Goal: Obtain resource: Download file/media

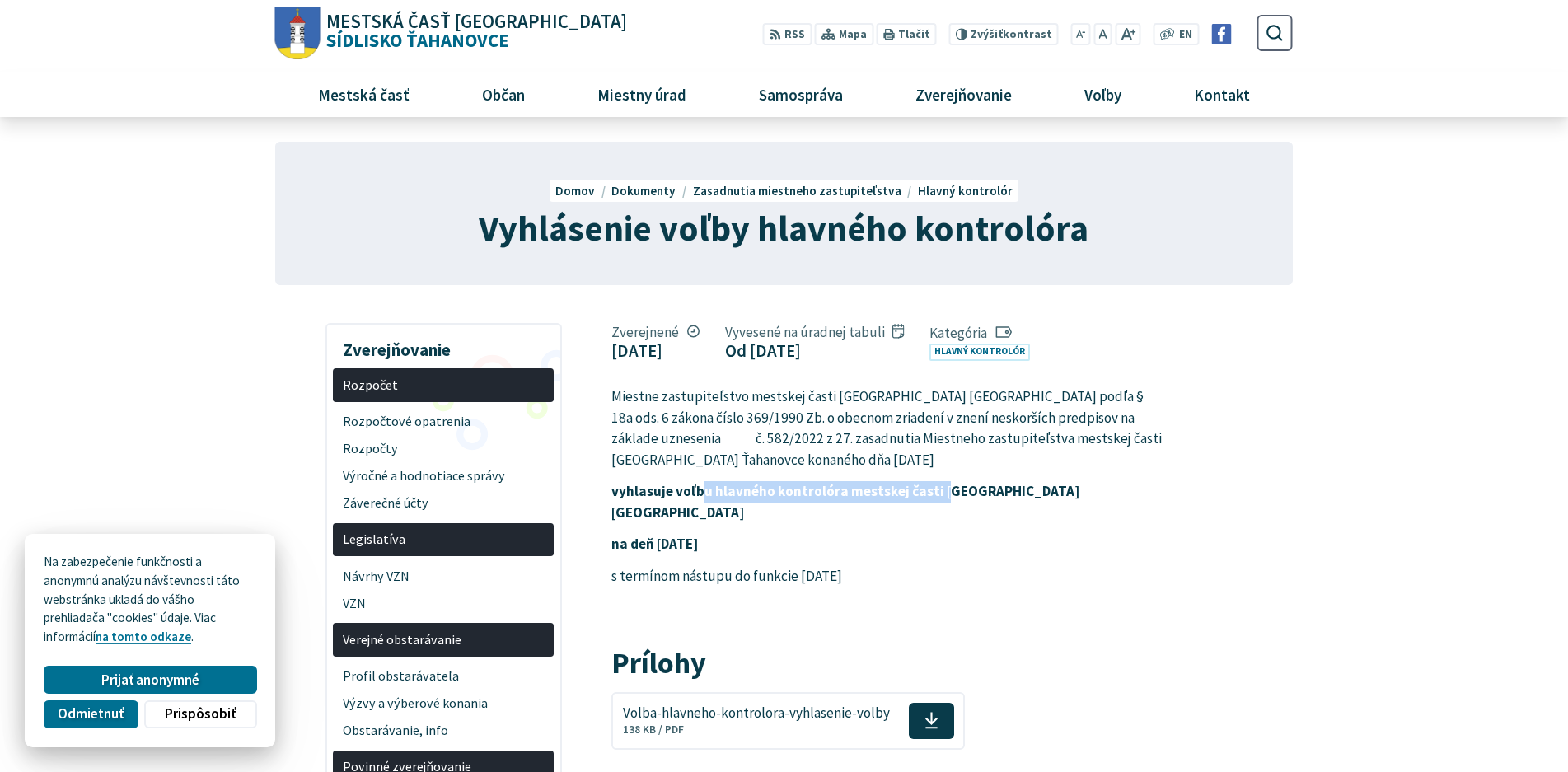
drag, startPoint x: 701, startPoint y: 488, endPoint x: 962, endPoint y: 496, distance: 261.1
click at [962, 496] on strong "vyhlasuje voľbu hlavného kontrolóra mestskej časti [GEOGRAPHIC_DATA] [GEOGRAPHI…" at bounding box center [845, 501] width 468 height 40
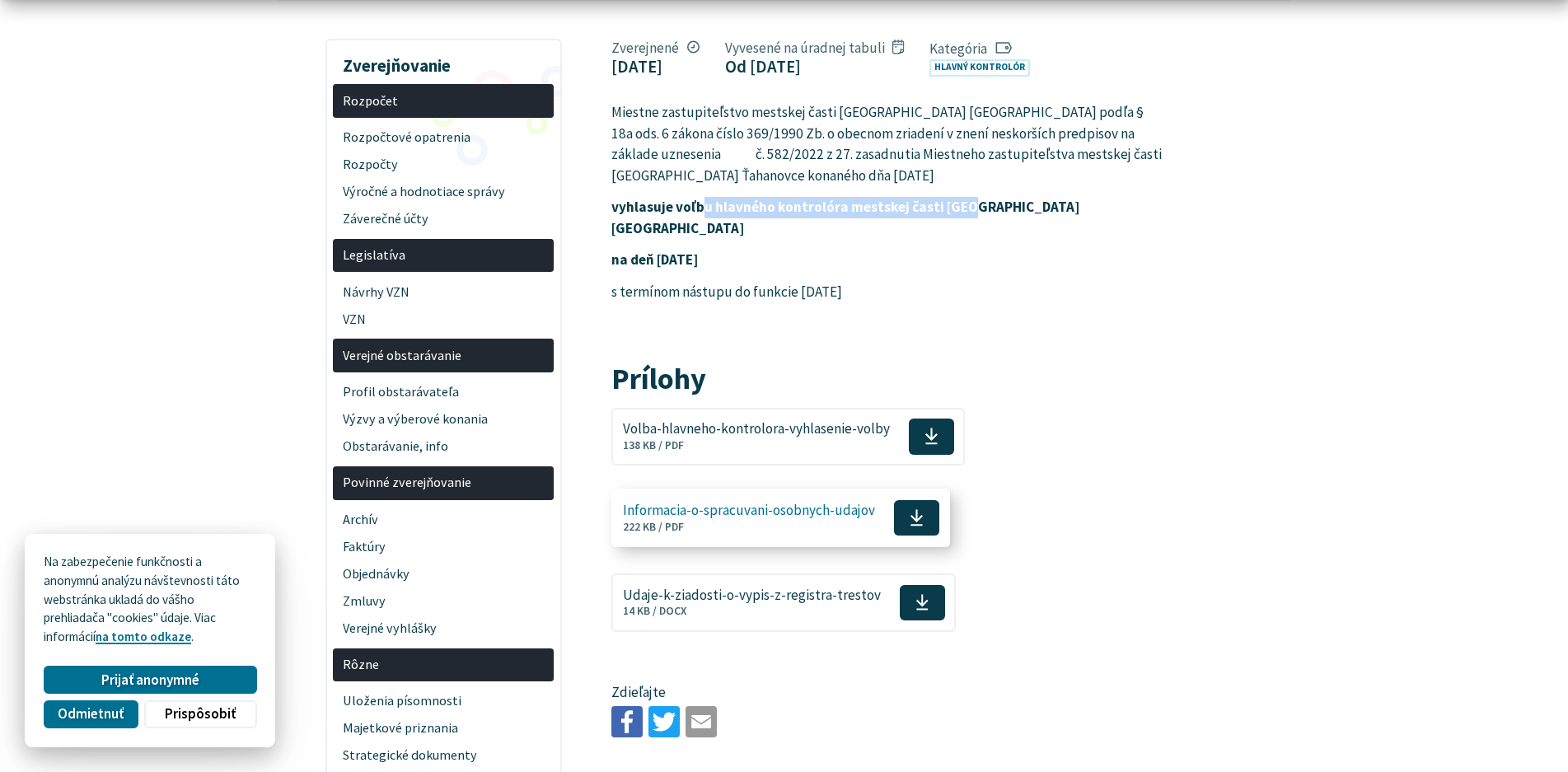
scroll to position [329, 0]
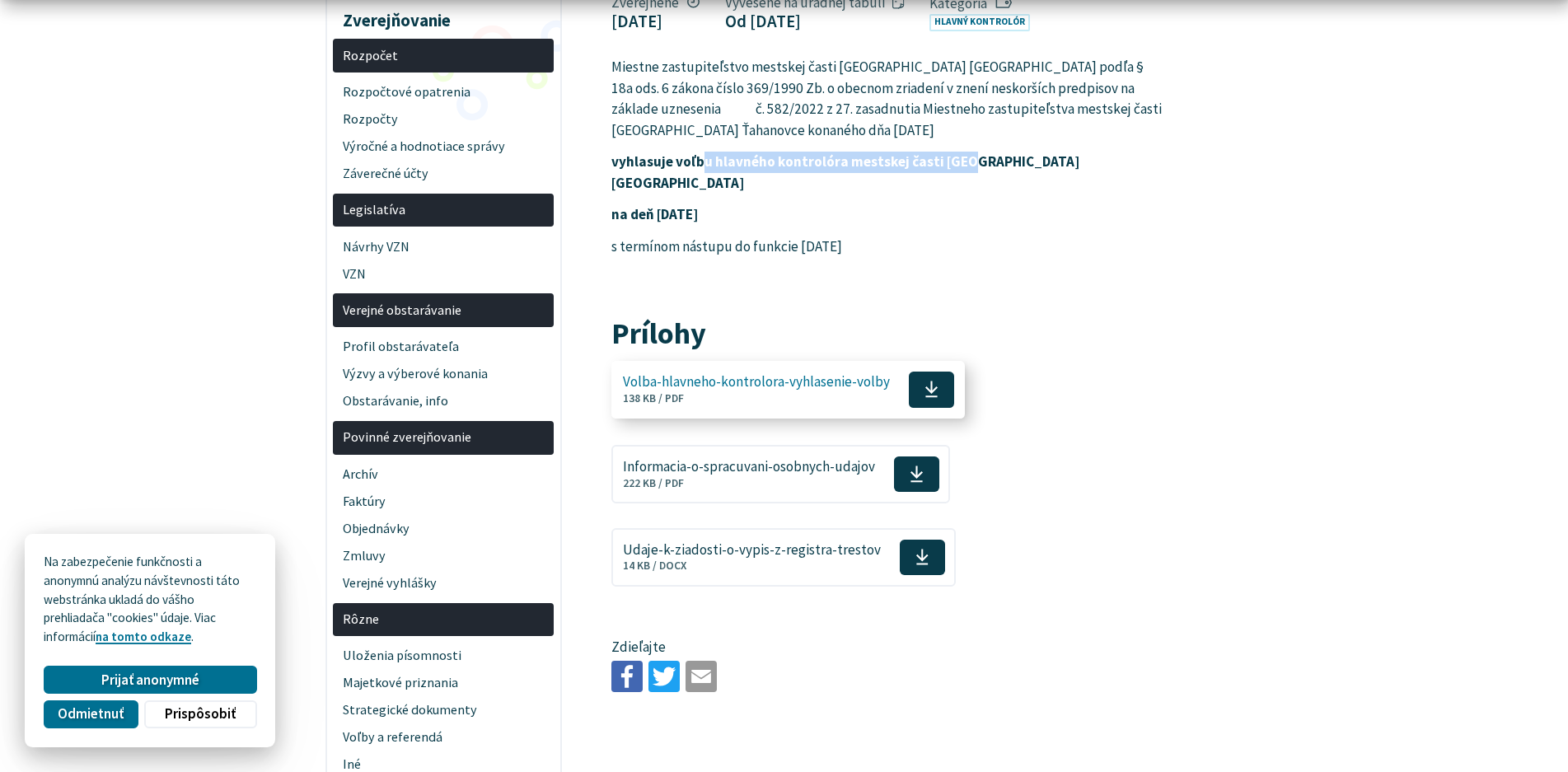
click at [752, 374] on span "Volba-hlavneho-kontrolora-vyhlasenie-volby" at bounding box center [756, 381] width 267 height 16
